Goal: Information Seeking & Learning: Understand process/instructions

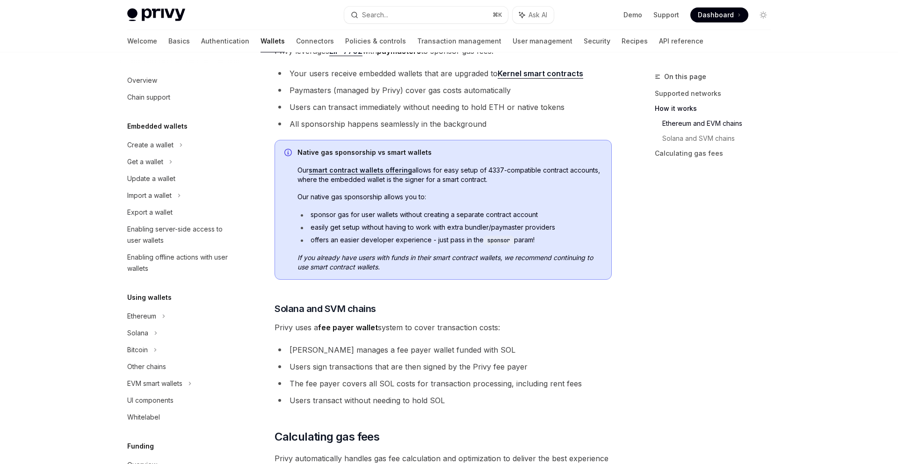
scroll to position [339, 0]
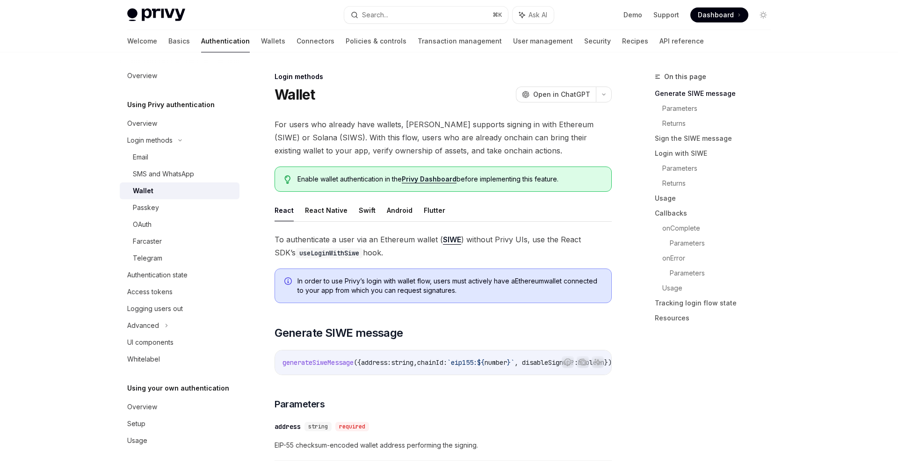
click at [391, 141] on span "For users who already have wallets, [PERSON_NAME] supports signing in with Ethe…" at bounding box center [442, 137] width 337 height 39
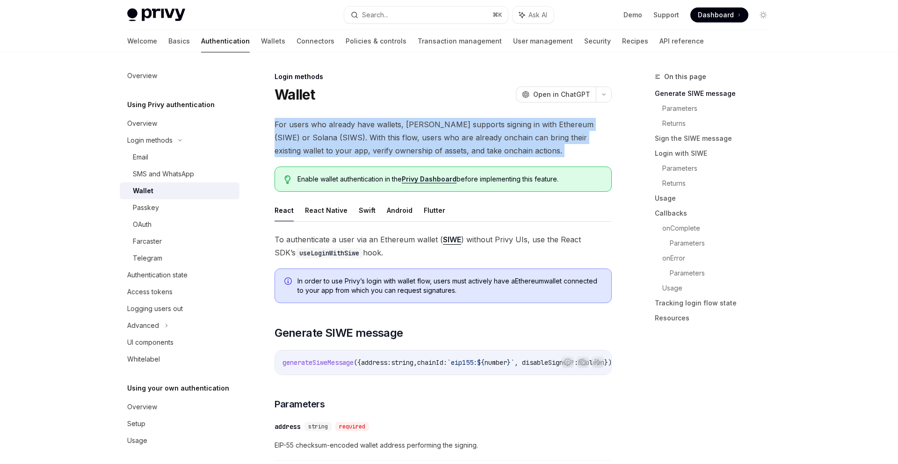
click at [391, 141] on span "For users who already have wallets, [PERSON_NAME] supports signing in with Ethe…" at bounding box center [442, 137] width 337 height 39
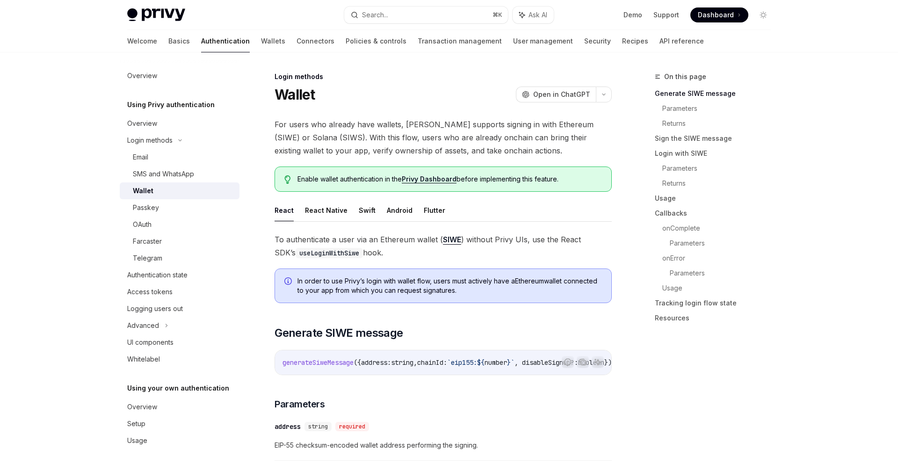
click at [381, 145] on span "For users who already have wallets, [PERSON_NAME] supports signing in with Ethe…" at bounding box center [442, 137] width 337 height 39
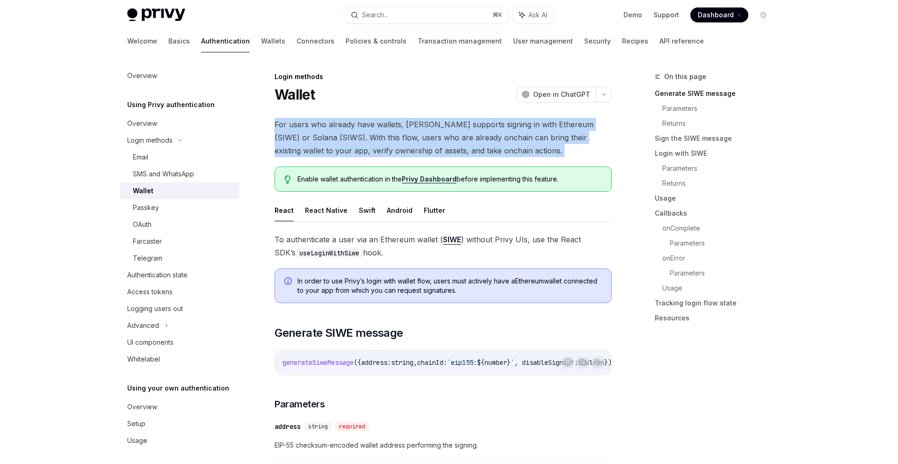
click at [381, 145] on span "For users who already have wallets, [PERSON_NAME] supports signing in with Ethe…" at bounding box center [442, 137] width 337 height 39
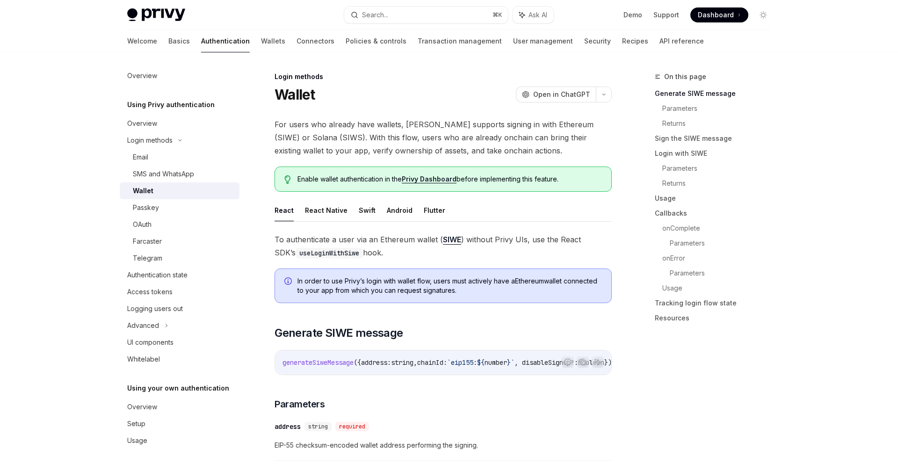
click at [386, 145] on span "For users who already have wallets, [PERSON_NAME] supports signing in with Ethe…" at bounding box center [442, 137] width 337 height 39
click at [406, 145] on span "For users who already have wallets, [PERSON_NAME] supports signing in with Ethe…" at bounding box center [442, 137] width 337 height 39
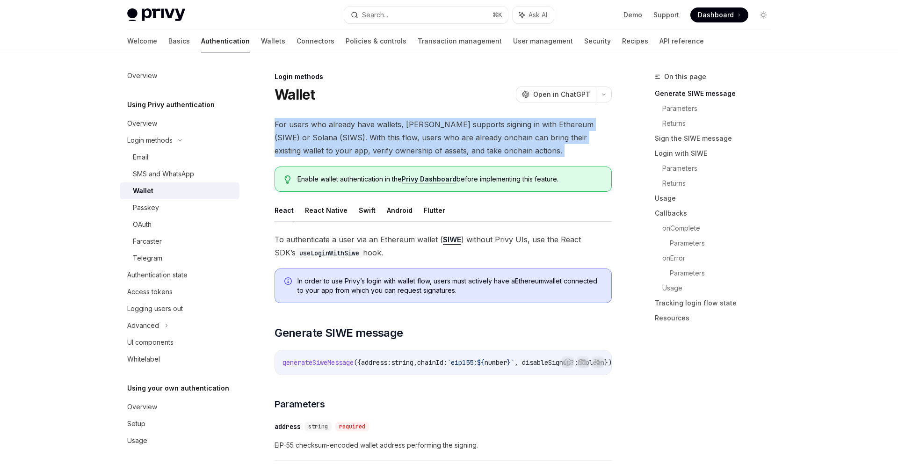
click at [406, 145] on span "For users who already have wallets, [PERSON_NAME] supports signing in with Ethe…" at bounding box center [442, 137] width 337 height 39
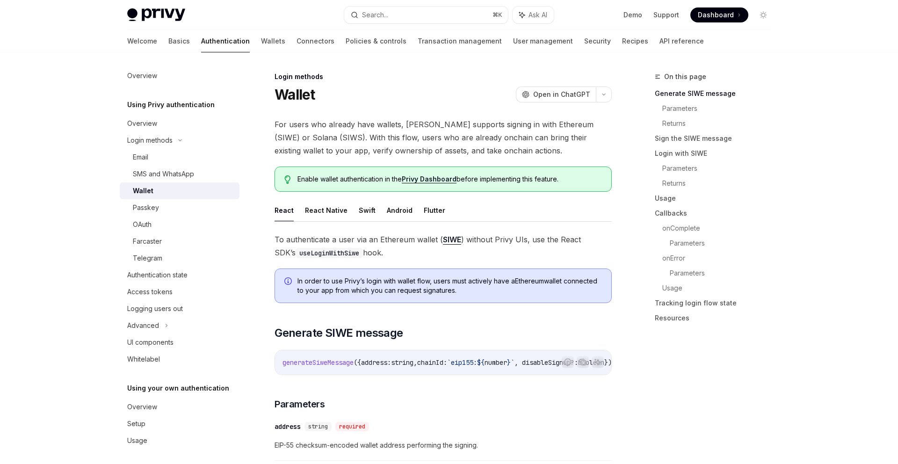
click at [425, 147] on span "For users who already have wallets, [PERSON_NAME] supports signing in with Ethe…" at bounding box center [442, 137] width 337 height 39
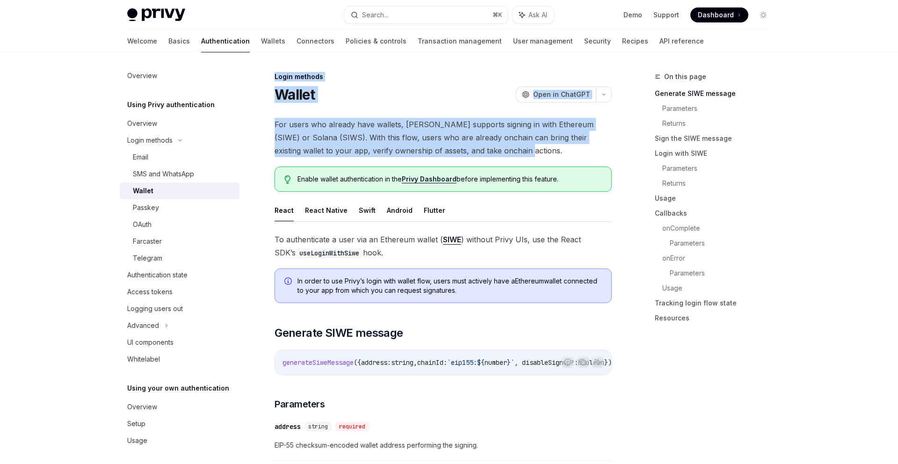
drag, startPoint x: 276, startPoint y: 75, endPoint x: 490, endPoint y: 147, distance: 226.5
click at [490, 147] on span "For users who already have wallets, [PERSON_NAME] supports signing in with Ethe…" at bounding box center [442, 137] width 337 height 39
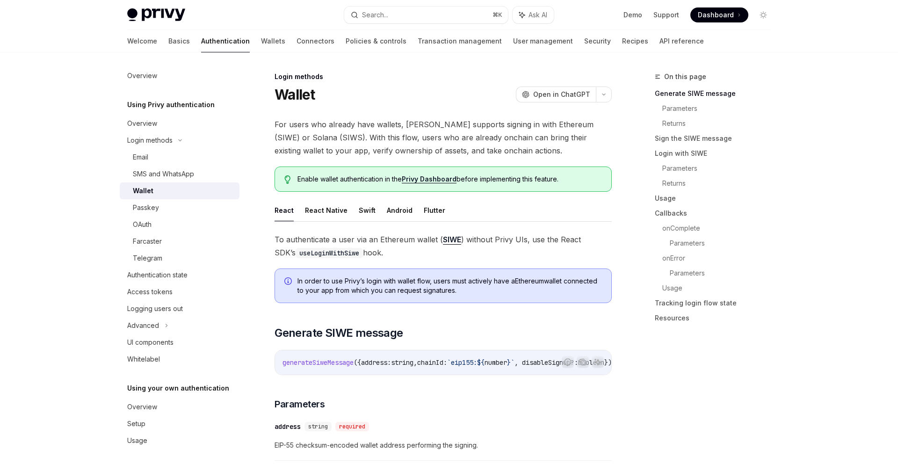
click at [490, 148] on span "For users who already have wallets, [PERSON_NAME] supports signing in with Ethe…" at bounding box center [442, 137] width 337 height 39
click at [468, 145] on span "For users who already have wallets, [PERSON_NAME] supports signing in with Ethe…" at bounding box center [442, 137] width 337 height 39
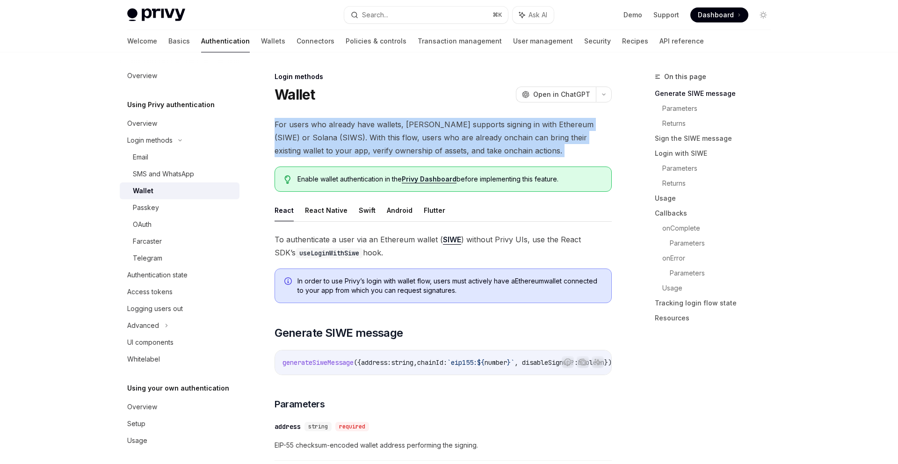
click at [468, 145] on span "For users who already have wallets, [PERSON_NAME] supports signing in with Ethe…" at bounding box center [442, 137] width 337 height 39
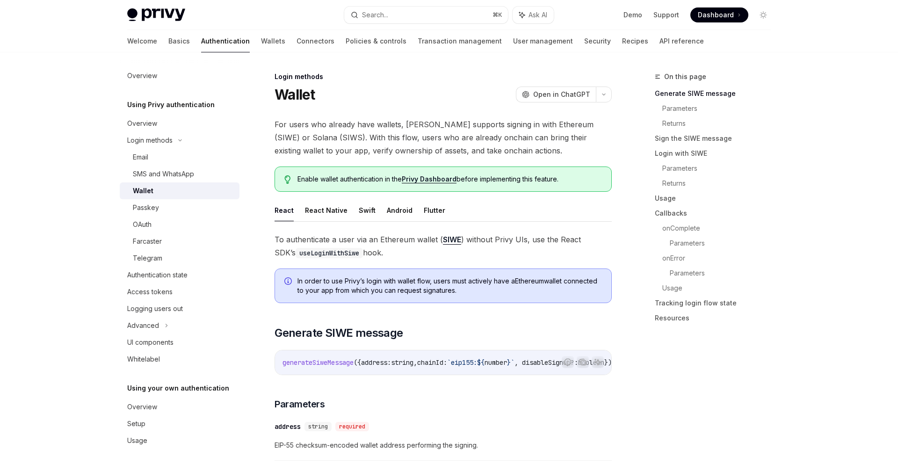
click at [482, 145] on span "For users who already have wallets, [PERSON_NAME] supports signing in with Ethe…" at bounding box center [442, 137] width 337 height 39
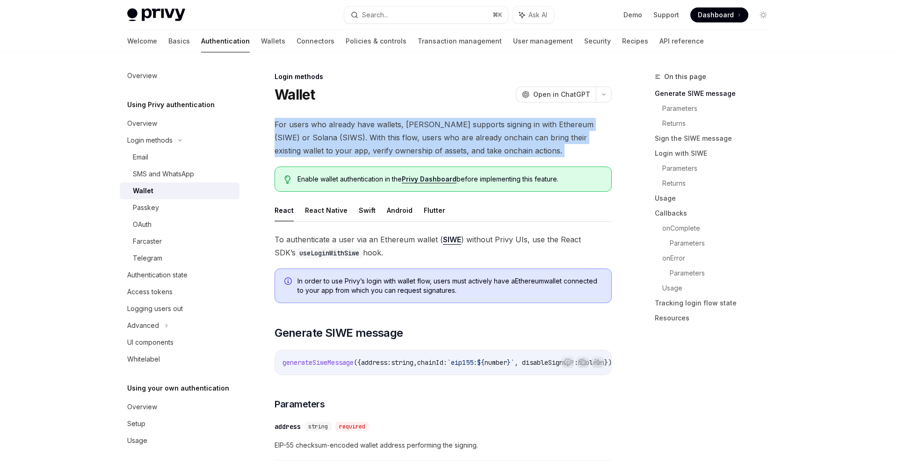
click at [482, 145] on span "For users who already have wallets, [PERSON_NAME] supports signing in with Ethe…" at bounding box center [442, 137] width 337 height 39
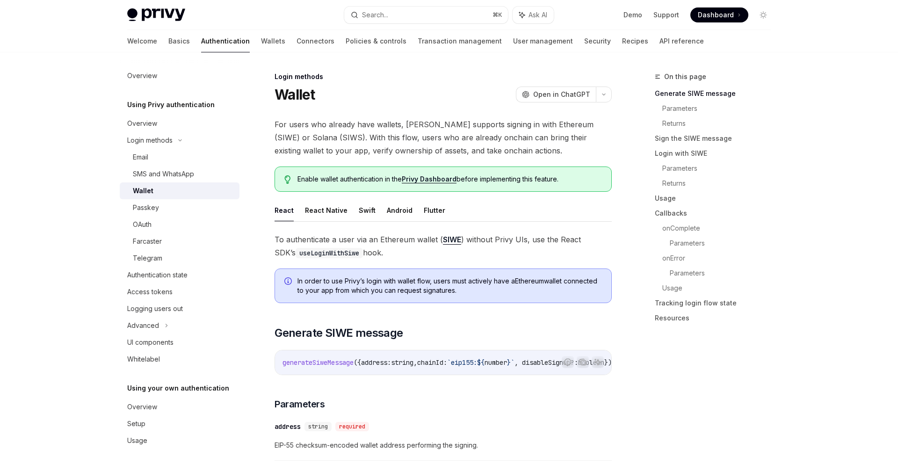
click at [504, 147] on span "For users who already have wallets, [PERSON_NAME] supports signing in with Ethe…" at bounding box center [442, 137] width 337 height 39
click at [502, 147] on span "For users who already have wallets, [PERSON_NAME] supports signing in with Ethe…" at bounding box center [442, 137] width 337 height 39
click at [508, 147] on span "For users who already have wallets, [PERSON_NAME] supports signing in with Ethe…" at bounding box center [442, 137] width 337 height 39
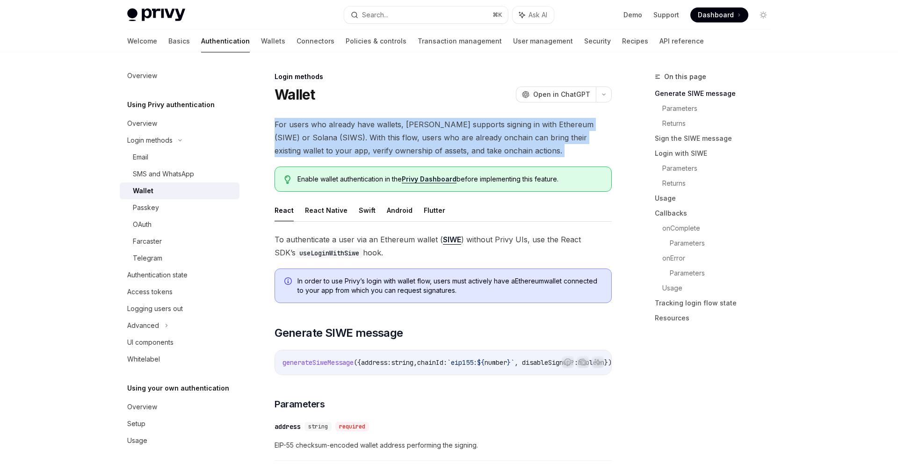
click at [508, 147] on span "For users who already have wallets, [PERSON_NAME] supports signing in with Ethe…" at bounding box center [442, 137] width 337 height 39
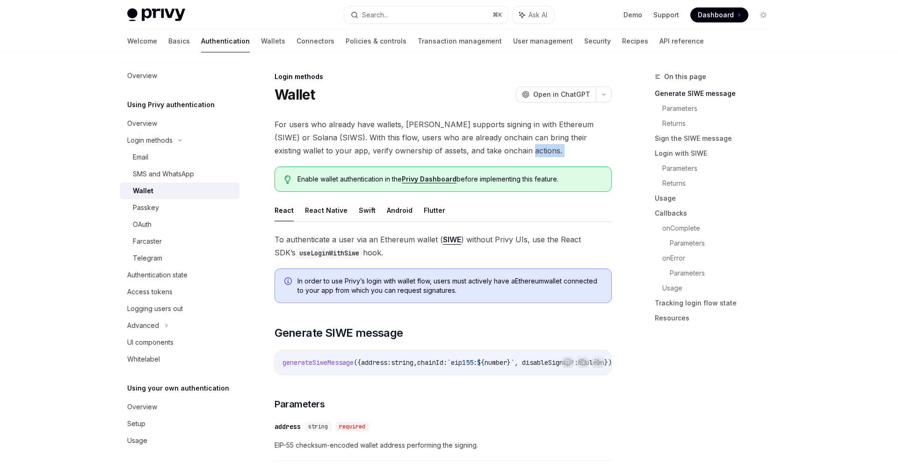
click at [508, 147] on span "For users who already have wallets, [PERSON_NAME] supports signing in with Ethe…" at bounding box center [442, 137] width 337 height 39
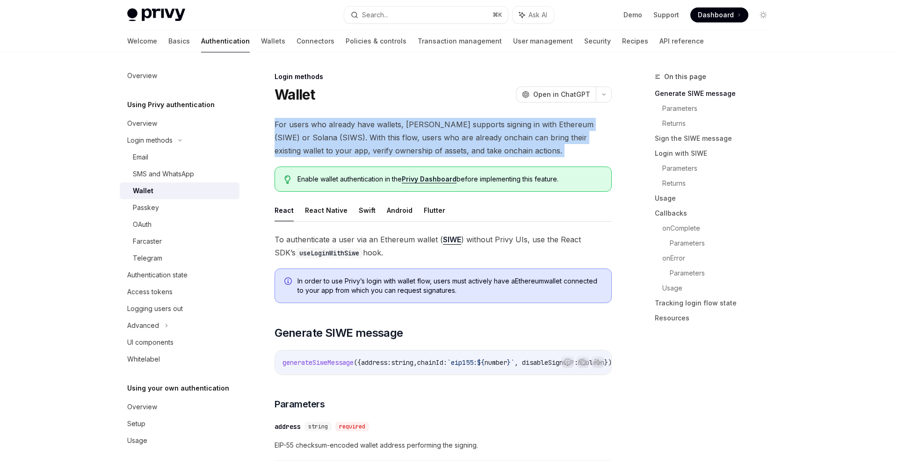
click at [508, 147] on span "For users who already have wallets, [PERSON_NAME] supports signing in with Ethe…" at bounding box center [442, 137] width 337 height 39
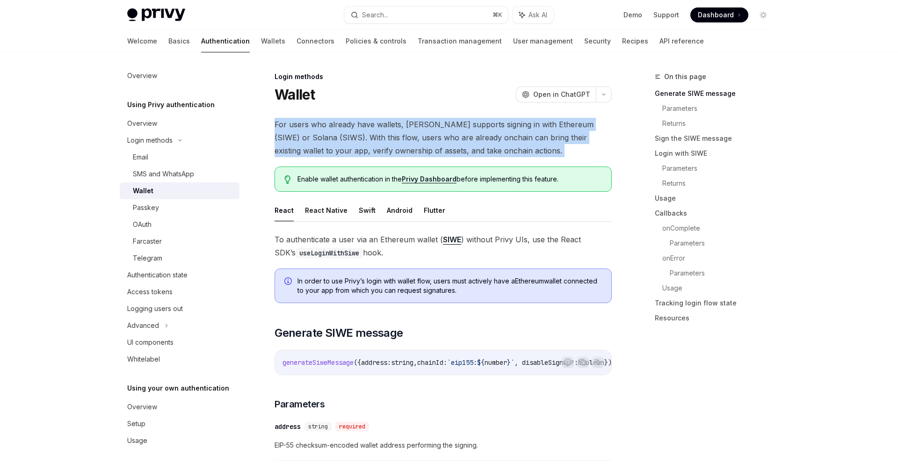
click at [508, 147] on span "For users who already have wallets, [PERSON_NAME] supports signing in with Ethe…" at bounding box center [442, 137] width 337 height 39
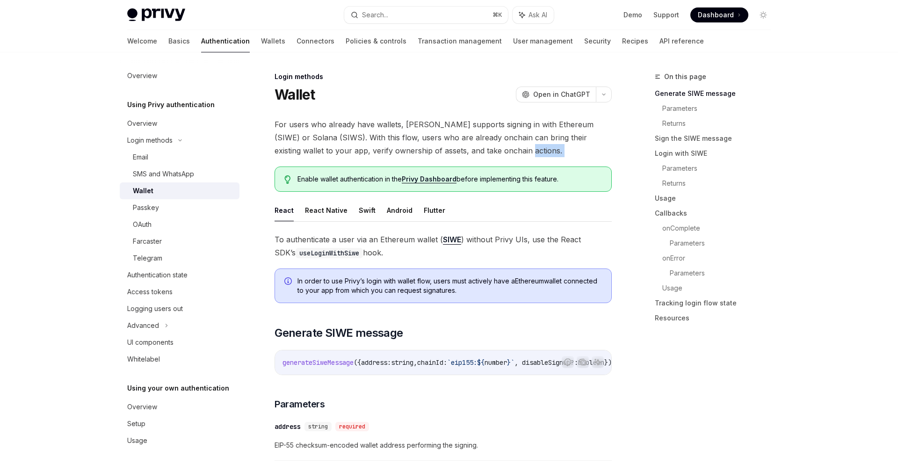
click at [508, 147] on span "For users who already have wallets, [PERSON_NAME] supports signing in with Ethe…" at bounding box center [442, 137] width 337 height 39
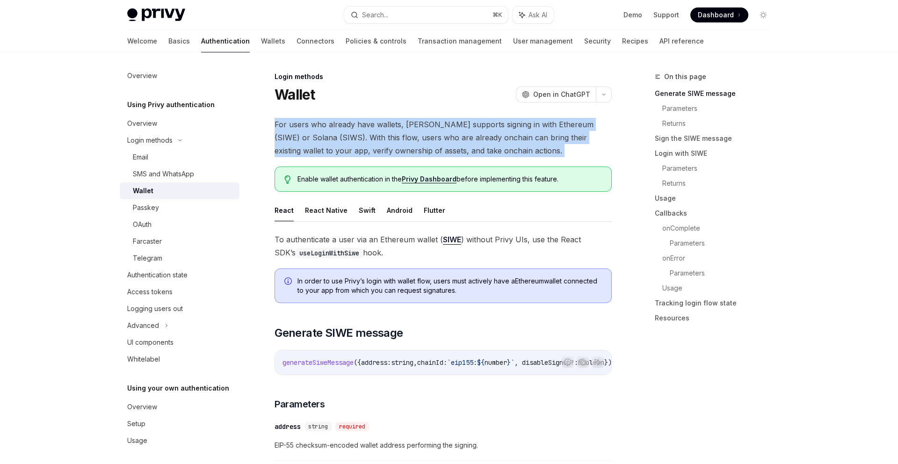
click at [508, 147] on span "For users who already have wallets, [PERSON_NAME] supports signing in with Ethe…" at bounding box center [442, 137] width 337 height 39
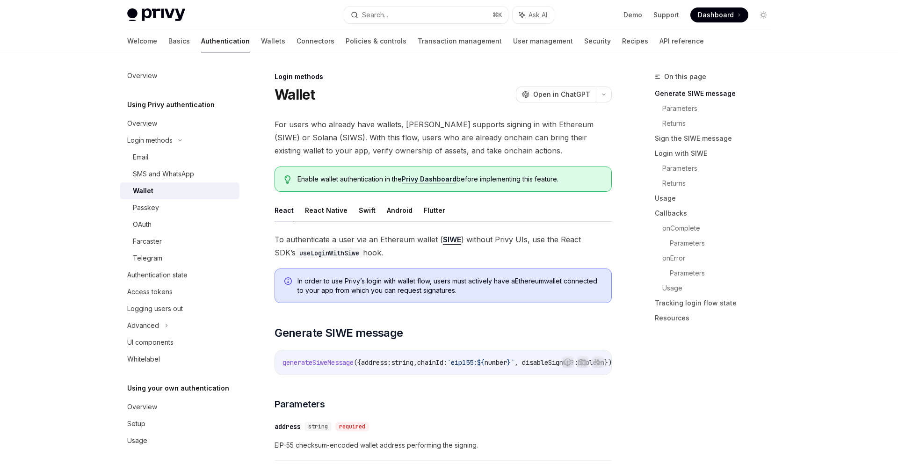
click at [522, 147] on span "For users who already have wallets, [PERSON_NAME] supports signing in with Ethe…" at bounding box center [442, 137] width 337 height 39
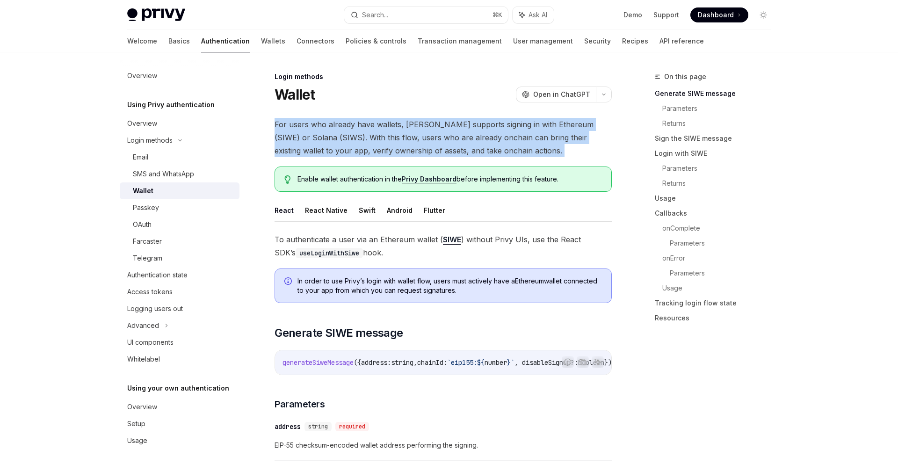
click at [522, 147] on span "For users who already have wallets, [PERSON_NAME] supports signing in with Ethe…" at bounding box center [442, 137] width 337 height 39
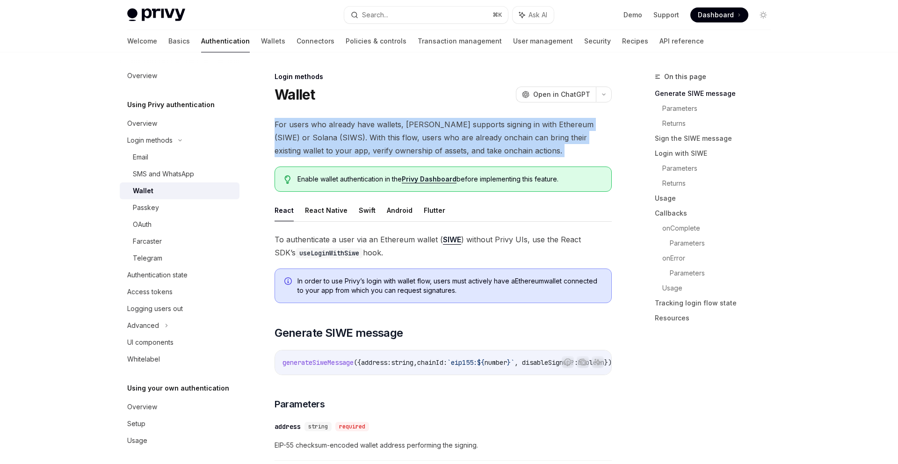
click at [522, 147] on span "For users who already have wallets, [PERSON_NAME] supports signing in with Ethe…" at bounding box center [442, 137] width 337 height 39
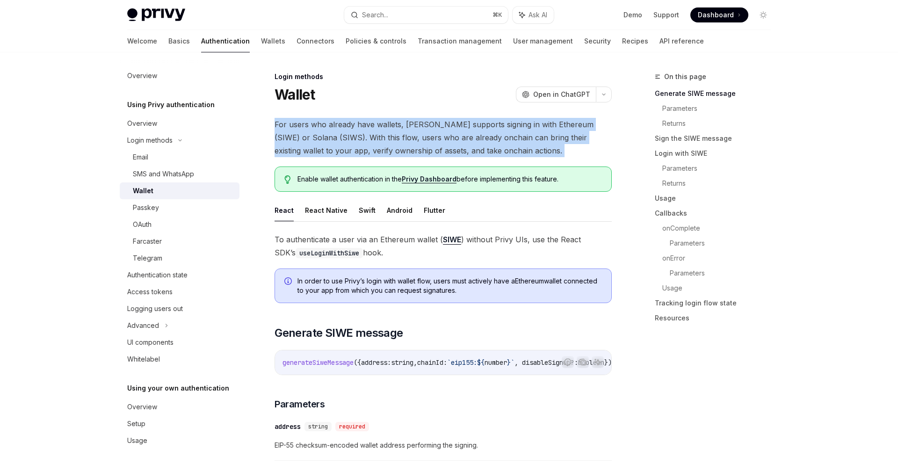
click at [522, 147] on span "For users who already have wallets, [PERSON_NAME] supports signing in with Ethe…" at bounding box center [442, 137] width 337 height 39
